Goal: Complete application form

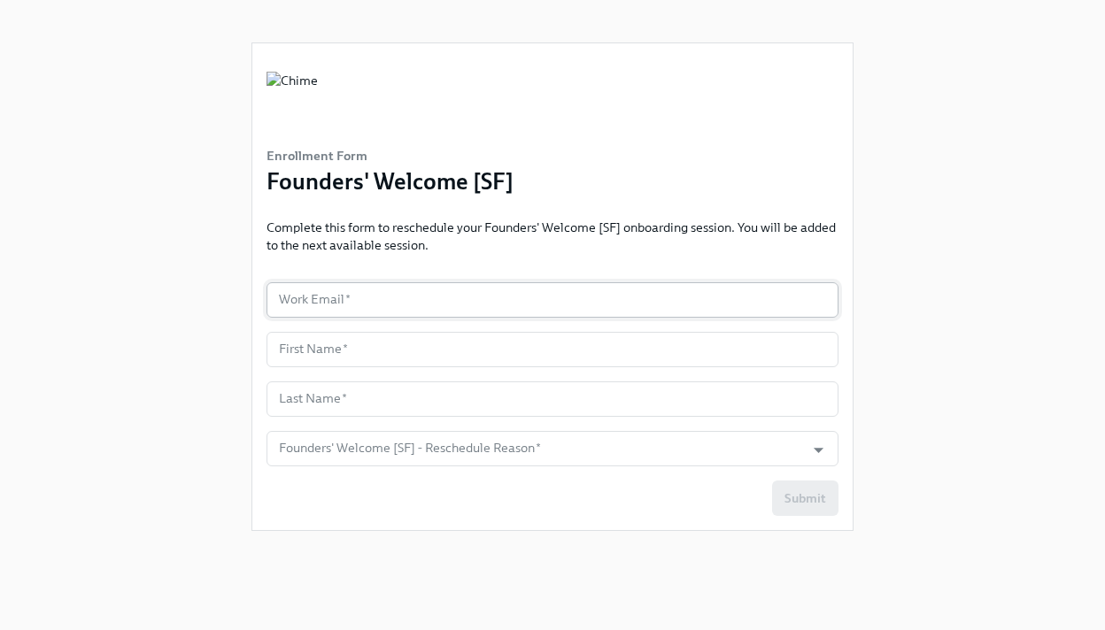
click at [375, 304] on input "text" at bounding box center [552, 299] width 572 height 35
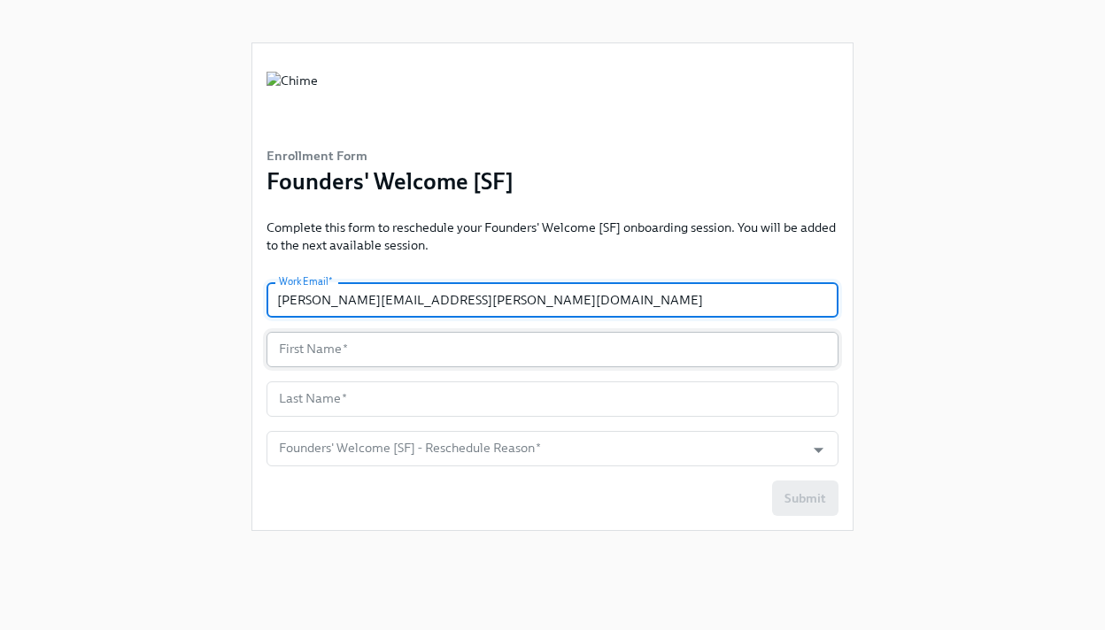
type input "[PERSON_NAME][EMAIL_ADDRESS][PERSON_NAME][DOMAIN_NAME]"
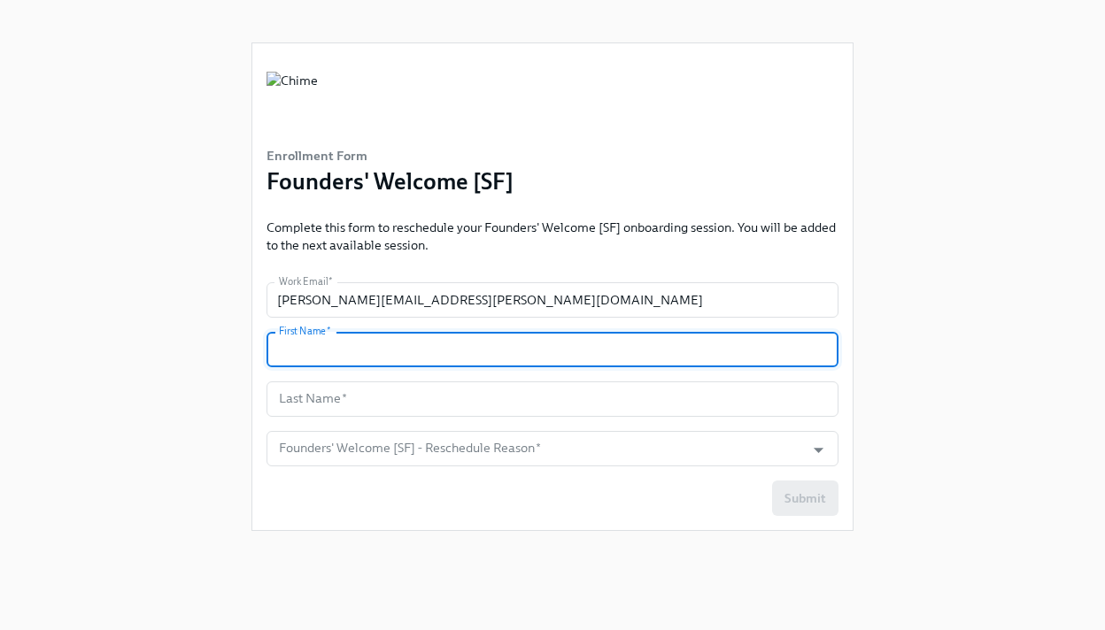
click at [390, 344] on input "text" at bounding box center [552, 349] width 572 height 35
type input "[PERSON_NAME]"
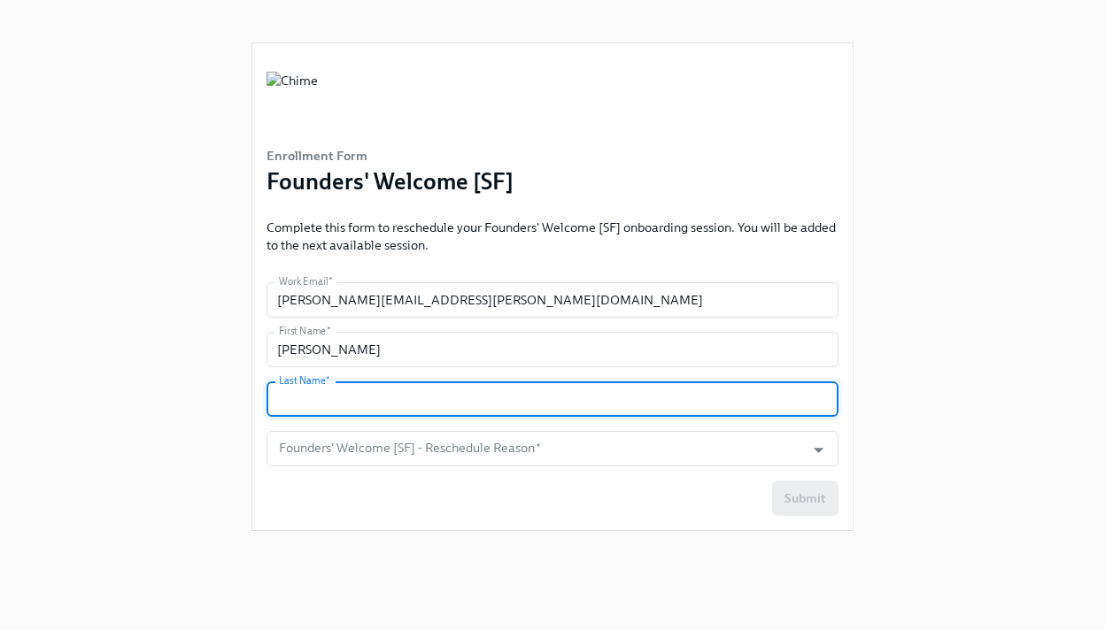
click at [384, 397] on input "text" at bounding box center [552, 399] width 572 height 35
click at [823, 451] on icon "Open" at bounding box center [818, 450] width 24 height 24
type input "Palus"
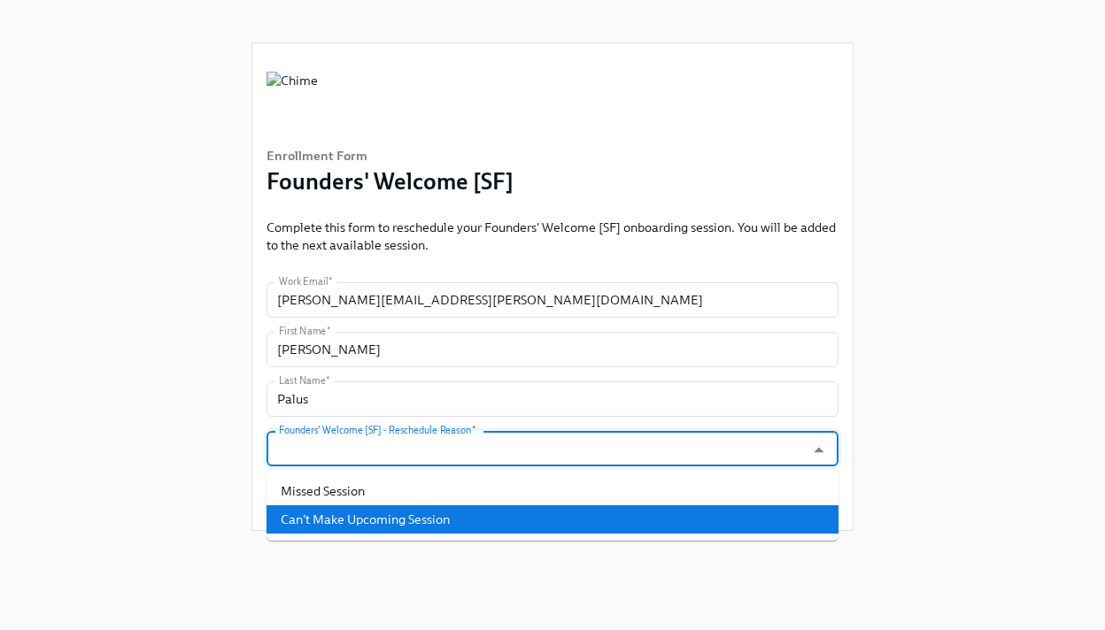
click at [742, 506] on li "Can't Make Upcoming Session" at bounding box center [552, 519] width 572 height 28
type input "Can't Make Upcoming Session"
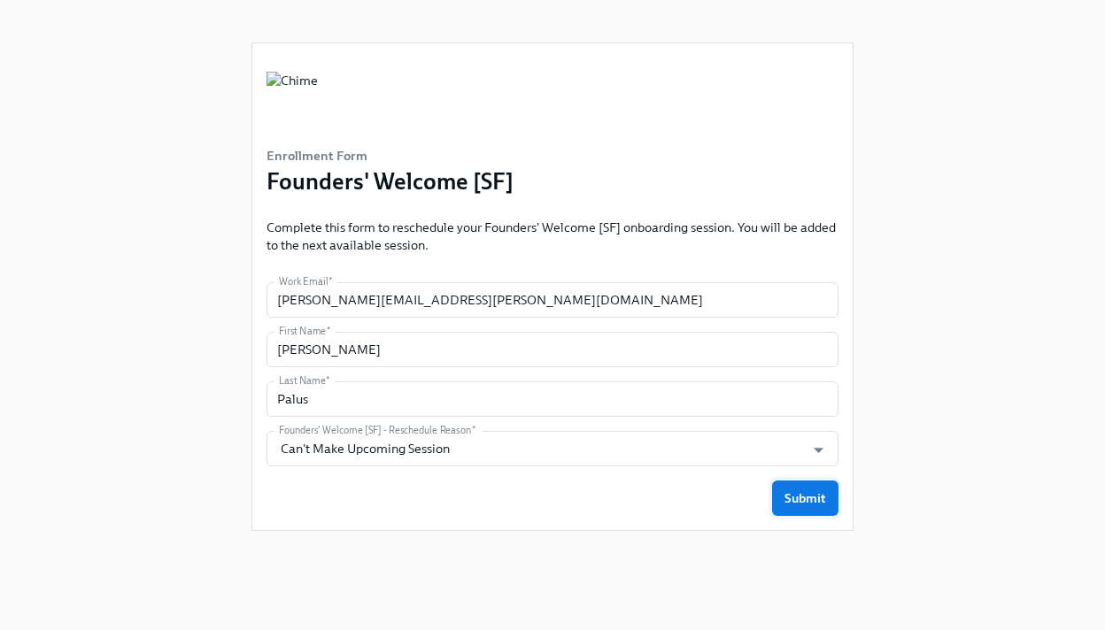
click at [797, 495] on span "Submit" at bounding box center [805, 499] width 42 height 18
